Goal: Check status: Check status

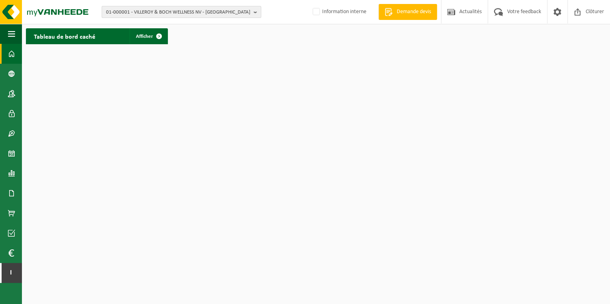
click at [178, 12] on span "01-000001 - VILLEROY & BOCH WELLNESS NV - ROESELARE" at bounding box center [178, 12] width 144 height 12
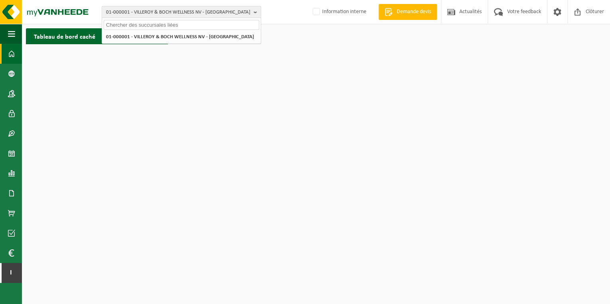
click at [164, 27] on input "text" at bounding box center [181, 25] width 155 height 10
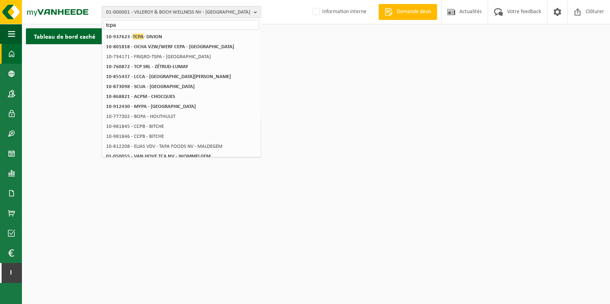
type input "tcpa"
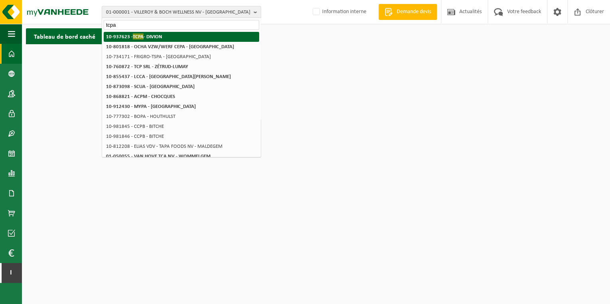
click at [156, 35] on strong "10-937623 - TCPA - DIVION" at bounding box center [134, 36] width 56 height 6
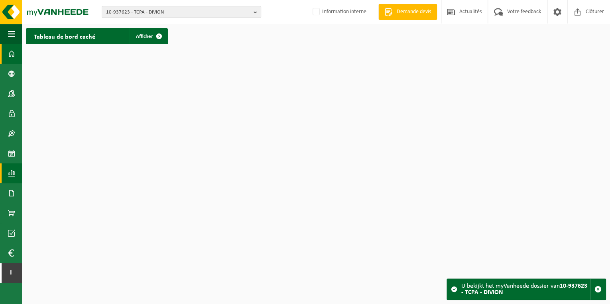
click at [10, 171] on span at bounding box center [11, 173] width 7 height 20
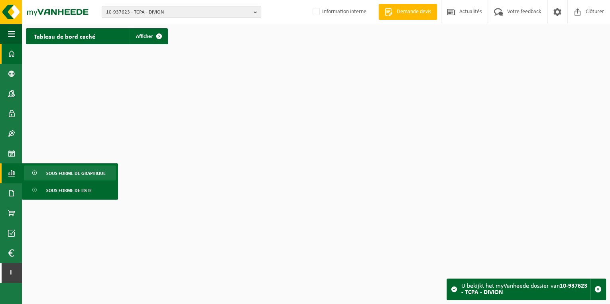
click at [85, 175] on span "Sous forme de graphique" at bounding box center [75, 173] width 59 height 15
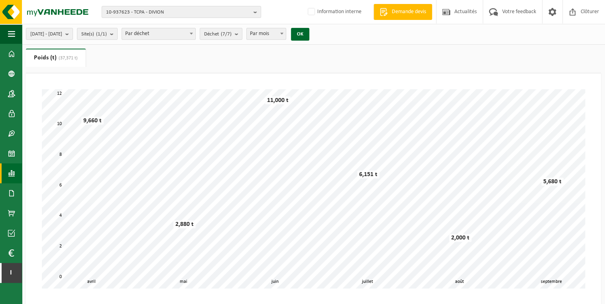
click at [11, 174] on span at bounding box center [11, 173] width 7 height 20
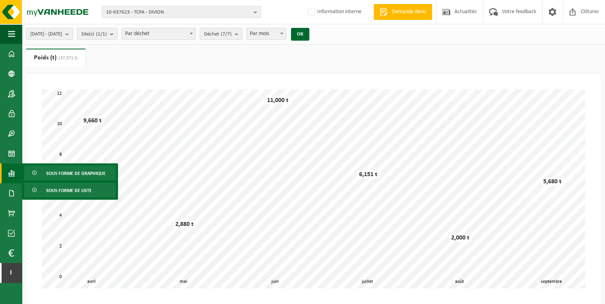
click at [66, 190] on span "Sous forme de liste" at bounding box center [68, 190] width 45 height 15
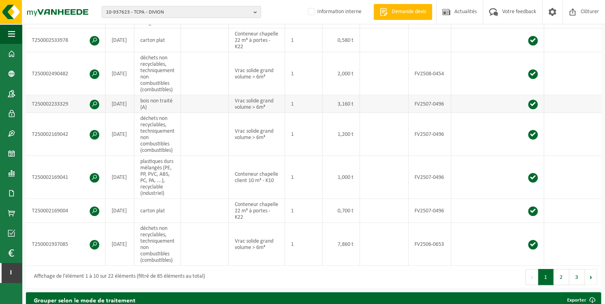
scroll to position [319, 0]
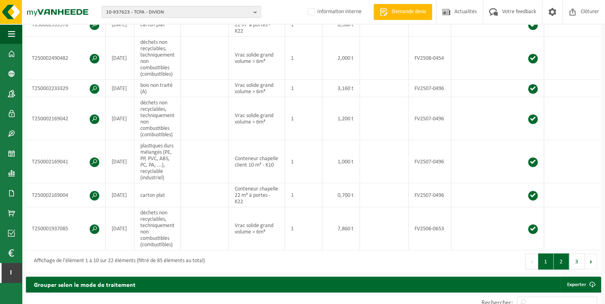
click at [565, 264] on button "2" at bounding box center [562, 262] width 16 height 16
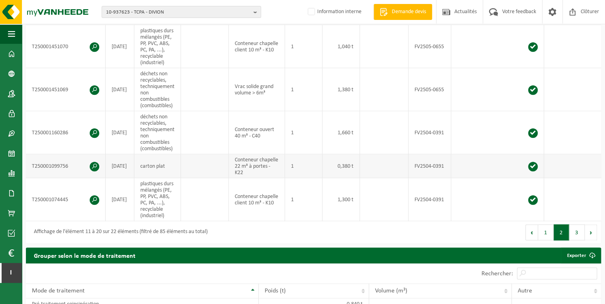
scroll to position [351, 0]
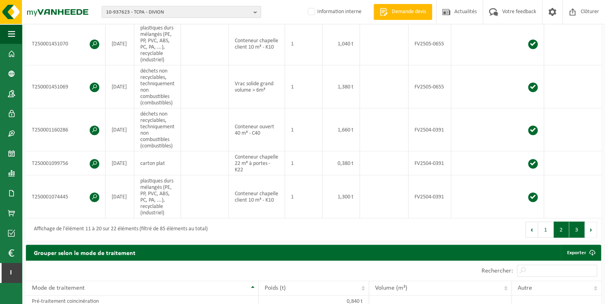
click at [577, 236] on button "3" at bounding box center [577, 230] width 16 height 16
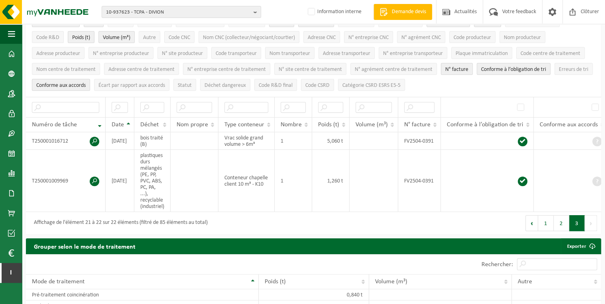
scroll to position [48, 0]
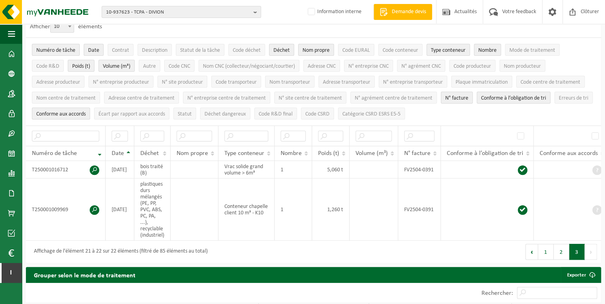
click at [593, 247] on button "Suivant" at bounding box center [591, 252] width 12 height 16
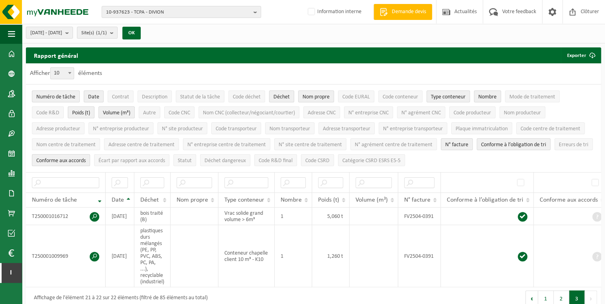
scroll to position [0, 0]
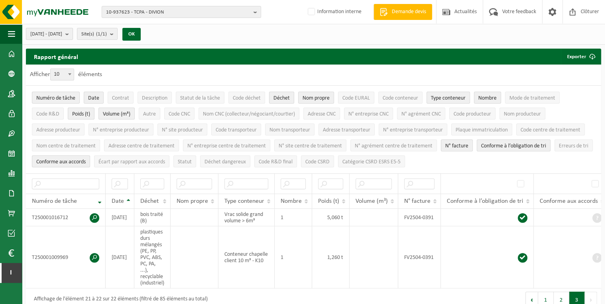
click at [73, 35] on b "submit" at bounding box center [68, 33] width 7 height 11
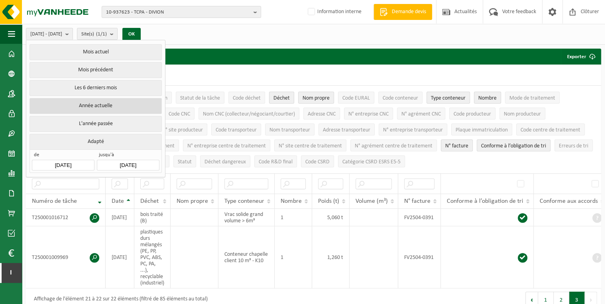
click at [100, 104] on button "Année actuelle" at bounding box center [96, 106] width 132 height 16
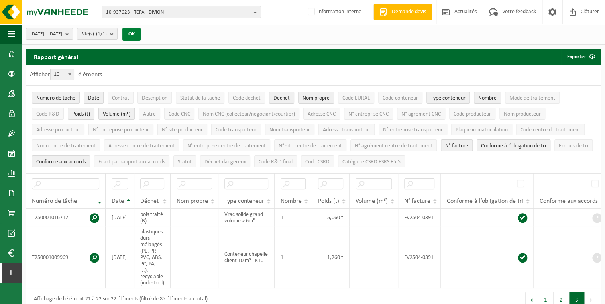
click at [141, 33] on button "OK" at bounding box center [131, 34] width 18 height 13
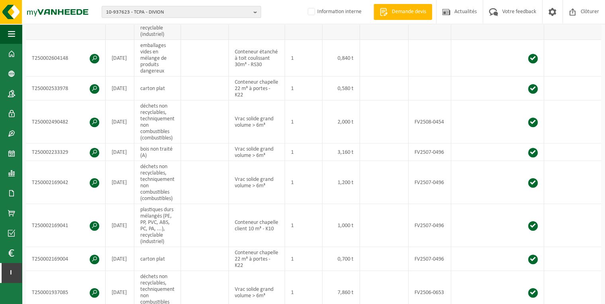
scroll to position [351, 0]
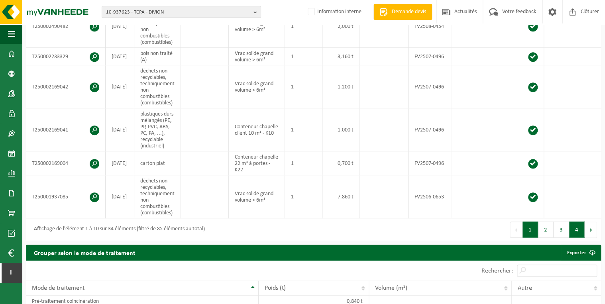
click at [583, 233] on button "4" at bounding box center [577, 230] width 16 height 16
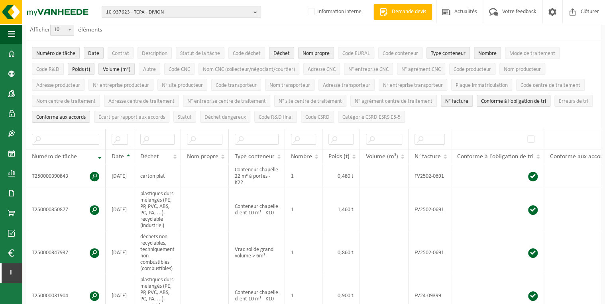
scroll to position [32, 0]
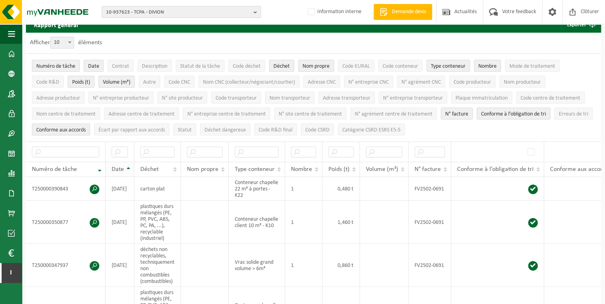
click at [130, 164] on th "Date" at bounding box center [120, 169] width 29 height 15
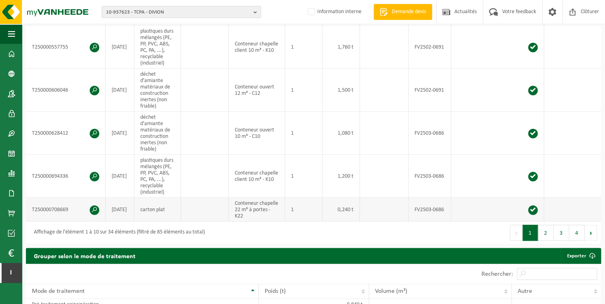
scroll to position [383, 0]
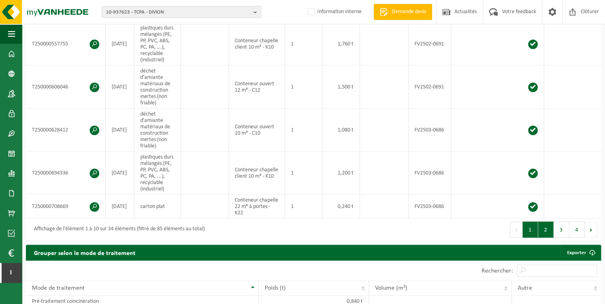
click at [547, 231] on button "2" at bounding box center [546, 230] width 16 height 16
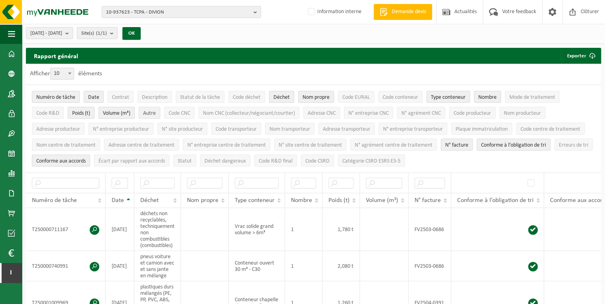
scroll to position [0, 0]
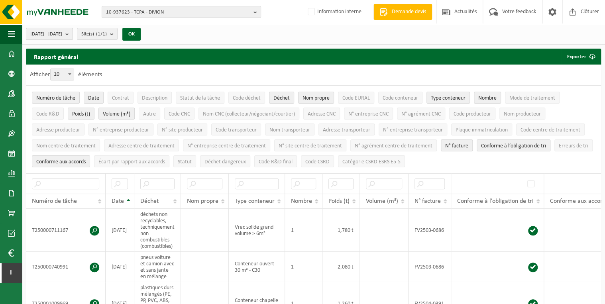
click at [73, 30] on b "submit" at bounding box center [68, 33] width 7 height 11
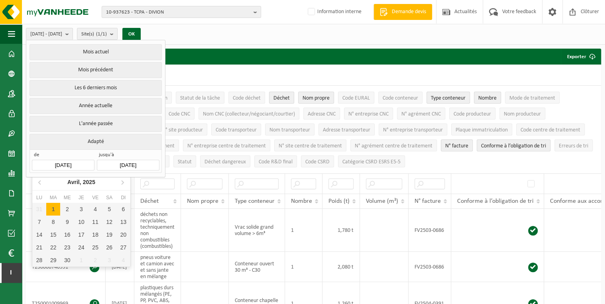
click at [76, 161] on input "[DATE]" at bounding box center [63, 165] width 62 height 11
click at [41, 184] on icon at bounding box center [40, 182] width 13 height 13
click at [110, 206] on div "1" at bounding box center [109, 209] width 14 height 13
type input "[DATE]"
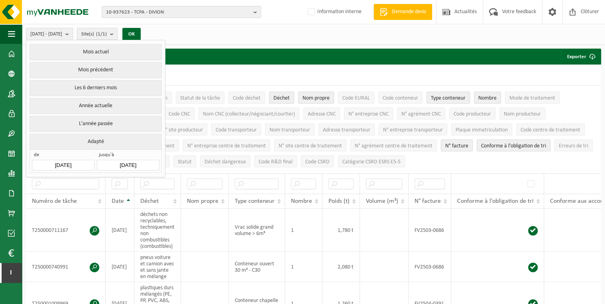
click at [142, 165] on input "[DATE]" at bounding box center [128, 165] width 62 height 11
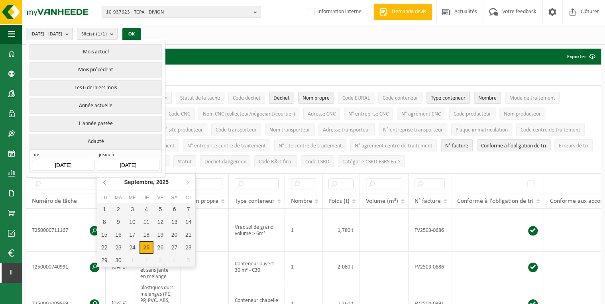
click at [102, 182] on icon at bounding box center [105, 182] width 13 height 13
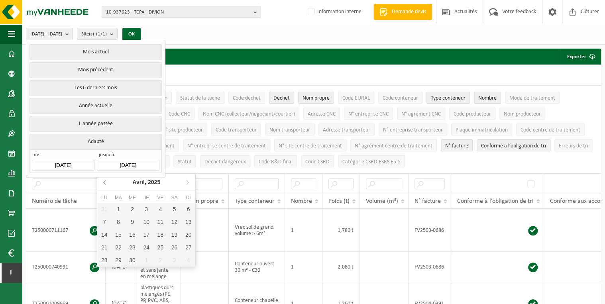
click at [102, 182] on icon at bounding box center [105, 182] width 13 height 13
click at [106, 270] on div "31" at bounding box center [104, 273] width 14 height 13
type input "[DATE]"
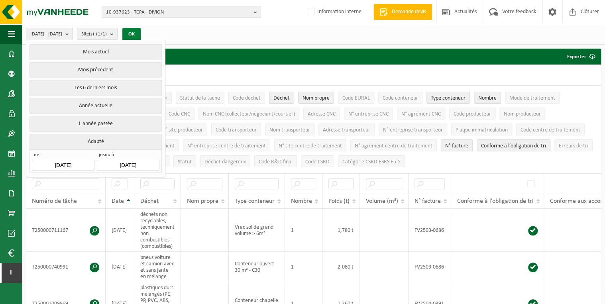
click at [141, 32] on button "OK" at bounding box center [131, 34] width 18 height 13
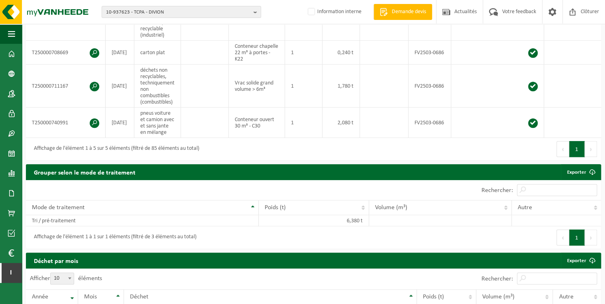
scroll to position [255, 0]
